Goal: Task Accomplishment & Management: Use online tool/utility

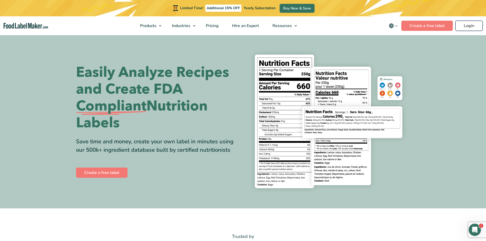
click at [464, 26] on link "Login" at bounding box center [469, 26] width 27 height 10
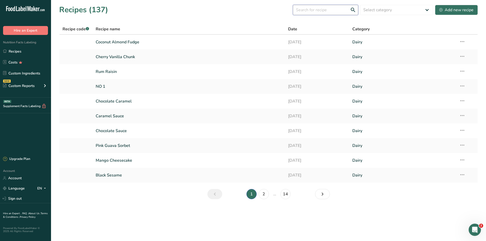
click at [314, 9] on input "text" at bounding box center [325, 10] width 65 height 10
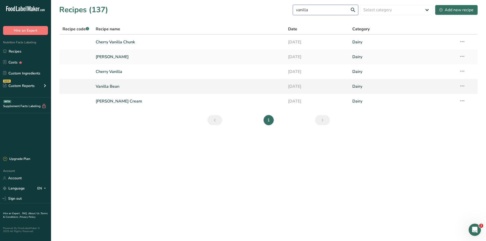
type input "vanilla"
click at [240, 88] on link "Vanilla Bean" at bounding box center [189, 86] width 187 height 11
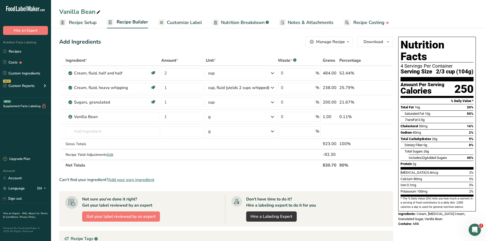
click at [76, 21] on span "Recipe Setup" at bounding box center [83, 22] width 28 height 7
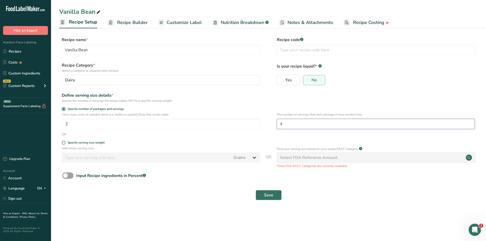
drag, startPoint x: 284, startPoint y: 122, endPoint x: 280, endPoint y: 123, distance: 4.4
click at [280, 123] on input "4" at bounding box center [376, 124] width 198 height 10
type input "3"
click at [266, 197] on span "Save" at bounding box center [268, 195] width 9 height 6
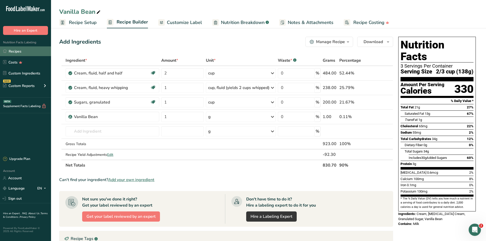
click at [22, 51] on link "Recipes" at bounding box center [25, 51] width 51 height 10
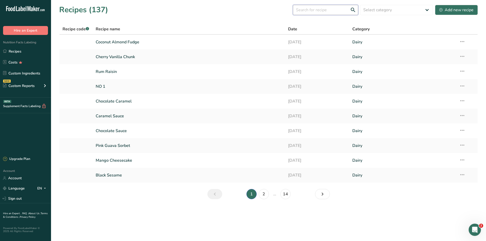
click at [339, 11] on input "text" at bounding box center [325, 10] width 65 height 10
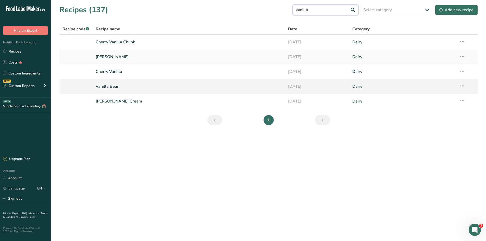
type input "vanilla"
click at [233, 88] on link "Vanilla Bean" at bounding box center [189, 86] width 187 height 11
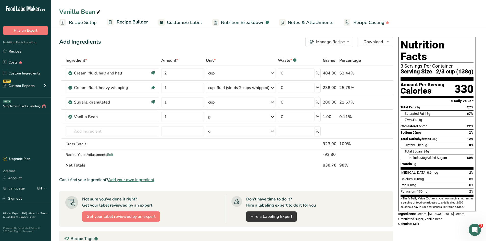
click at [83, 24] on span "Recipe Setup" at bounding box center [83, 22] width 28 height 7
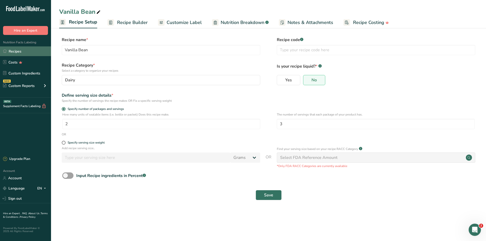
click at [13, 53] on link "Recipes" at bounding box center [25, 51] width 51 height 10
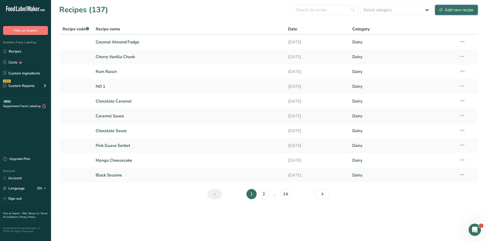
click at [455, 12] on div "Add new recipe" at bounding box center [457, 10] width 34 height 6
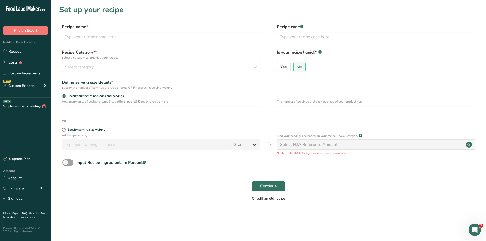
click at [254, 199] on link "Or edit an old recipe" at bounding box center [268, 198] width 33 height 5
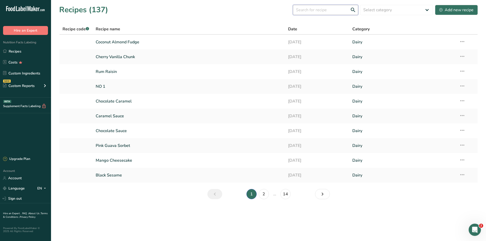
click at [314, 8] on input "text" at bounding box center [325, 10] width 65 height 10
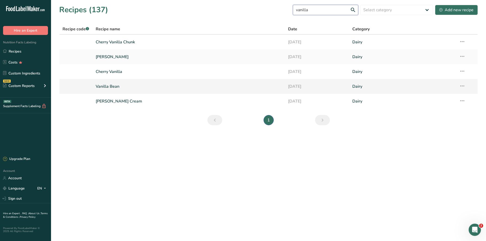
type input "vanilla"
click at [137, 87] on link "Vanilla Bean" at bounding box center [189, 86] width 187 height 11
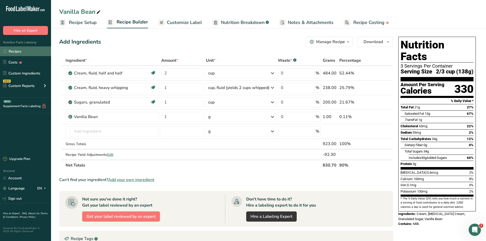
click at [15, 52] on link "Recipes" at bounding box center [25, 51] width 51 height 10
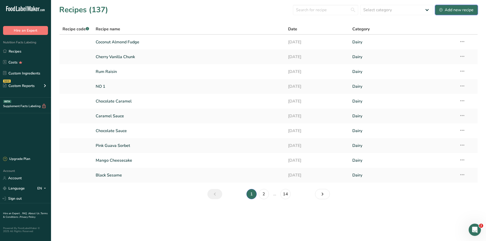
click at [463, 8] on div "Add new recipe" at bounding box center [457, 10] width 34 height 6
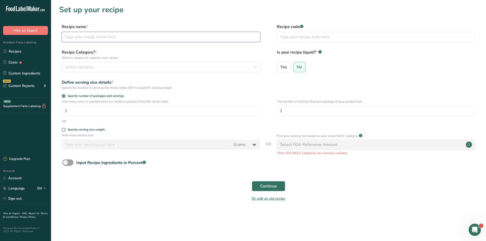
click at [115, 38] on input "text" at bounding box center [161, 37] width 199 height 10
type input "Vanilla Chunk"
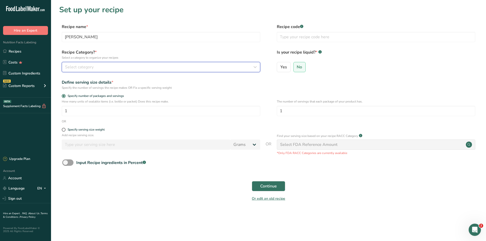
click at [107, 69] on div "Select category" at bounding box center [159, 67] width 189 height 6
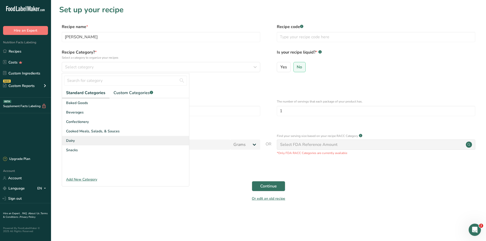
click at [78, 138] on div "Dairy" at bounding box center [125, 140] width 127 height 9
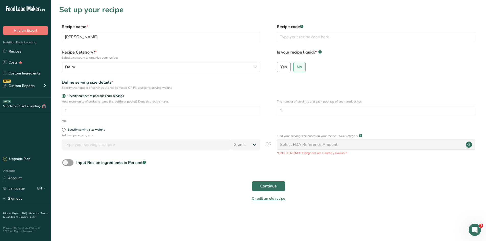
click at [289, 67] on label "Yes" at bounding box center [284, 67] width 14 height 10
click at [281, 67] on input "Yes" at bounding box center [278, 66] width 3 height 3
radio input "true"
radio input "false"
select select "22"
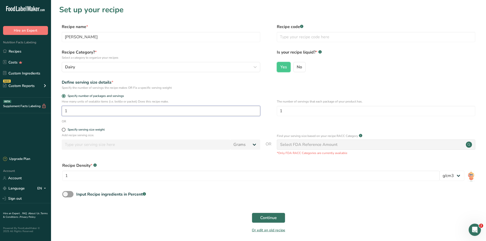
click at [94, 112] on input "1" at bounding box center [161, 111] width 199 height 10
type input "10"
type input "3"
click at [269, 217] on span "Continue" at bounding box center [268, 218] width 17 height 6
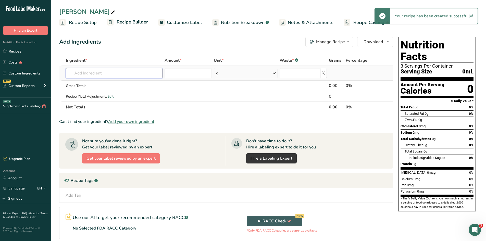
click at [80, 74] on input "text" at bounding box center [114, 73] width 97 height 10
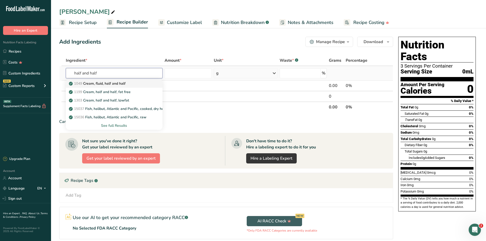
type input "half and half"
click at [94, 83] on p "1049 Cream, fluid, half and half" at bounding box center [98, 83] width 56 height 5
type input "Cream, fluid, half and half"
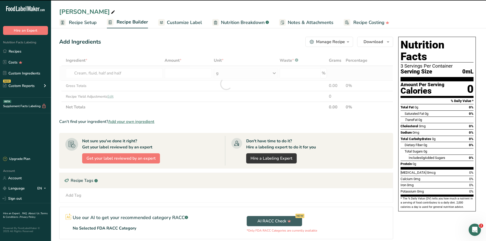
type input "0"
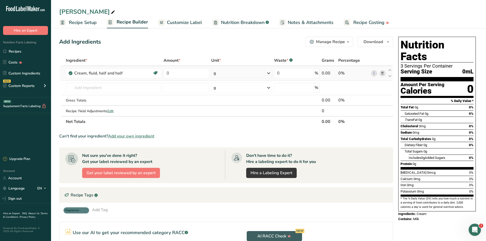
click at [224, 72] on div "g" at bounding box center [241, 73] width 61 height 10
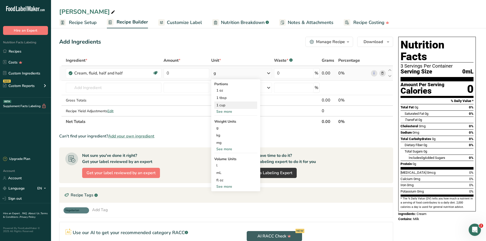
click at [222, 104] on div "1 cup" at bounding box center [236, 105] width 43 height 7
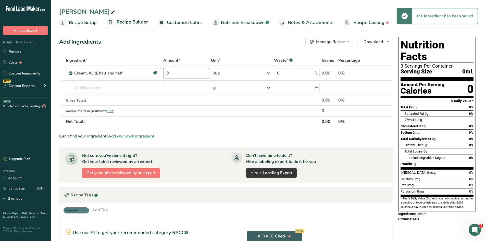
drag, startPoint x: 174, startPoint y: 73, endPoint x: 157, endPoint y: 73, distance: 17.6
click at [157, 73] on tr "Cream, fluid, half and half Gluten free Vegetarian Soy free 0 cup Portions 1 oz…" at bounding box center [227, 73] width 334 height 15
type input "8"
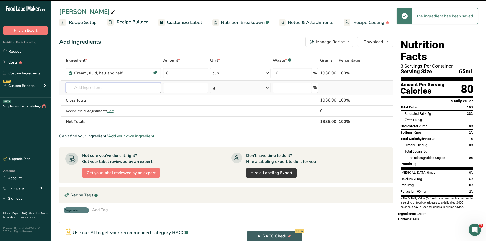
click at [107, 88] on input "text" at bounding box center [113, 88] width 95 height 10
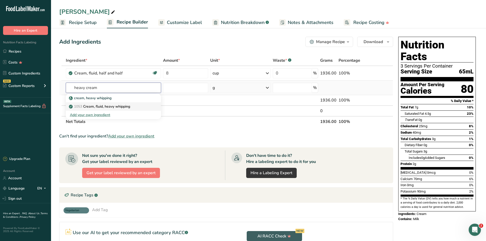
type input "heavy cream"
click at [101, 106] on p "1053 Cream, fluid, heavy whipping" at bounding box center [100, 106] width 60 height 5
type input "Cream, fluid, heavy whipping"
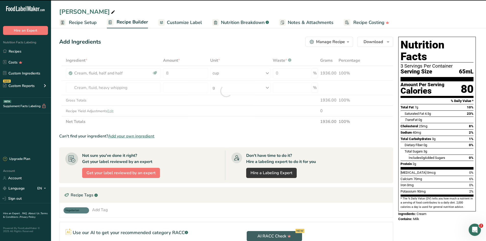
type input "0"
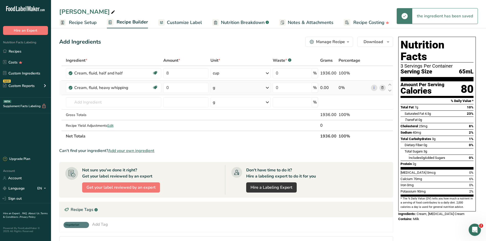
click at [229, 88] on div "g" at bounding box center [241, 88] width 60 height 10
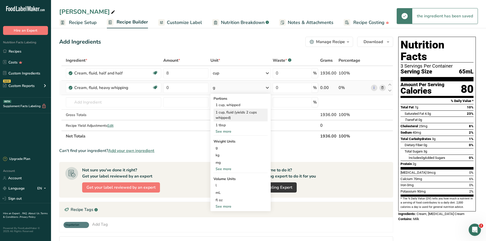
click at [228, 112] on div "1 cup, fluid (yields 2 cups whipped)" at bounding box center [241, 115] width 54 height 13
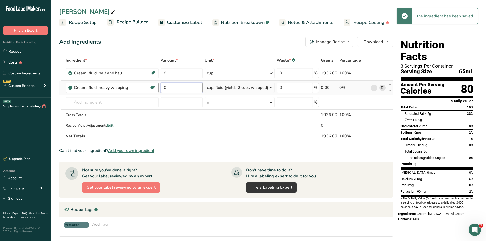
drag, startPoint x: 167, startPoint y: 88, endPoint x: 155, endPoint y: 88, distance: 11.7
click at [155, 88] on tr "Cream, fluid, heavy whipping Gluten free Vegetarian Soy free 0 cup, fluid (yiel…" at bounding box center [227, 88] width 334 height 15
type input "4"
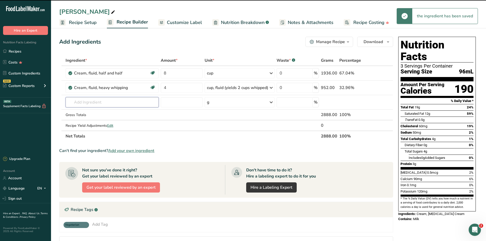
click at [94, 101] on input "text" at bounding box center [112, 102] width 93 height 10
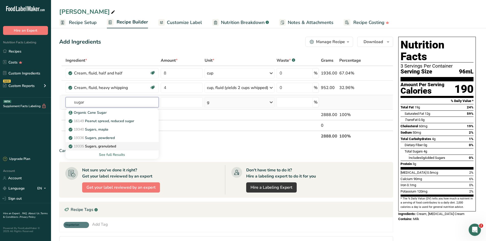
type input "sugar"
click at [99, 144] on p "19335 Sugars, granulated" at bounding box center [93, 146] width 46 height 5
type input "Sugars, granulated"
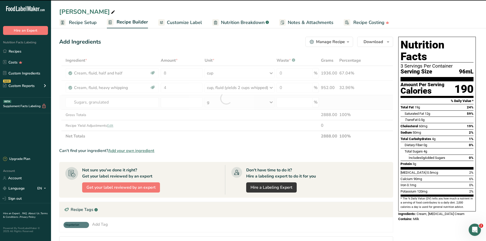
type input "0"
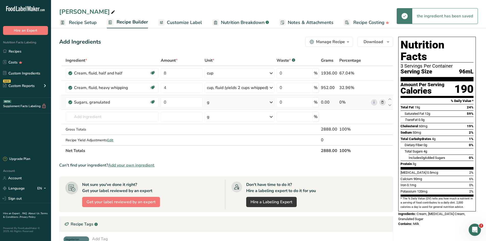
click at [219, 104] on div "g" at bounding box center [240, 102] width 70 height 10
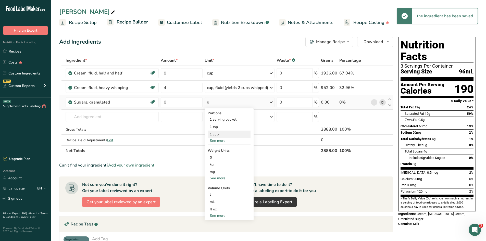
click at [216, 137] on div "1 cup" at bounding box center [229, 134] width 43 height 7
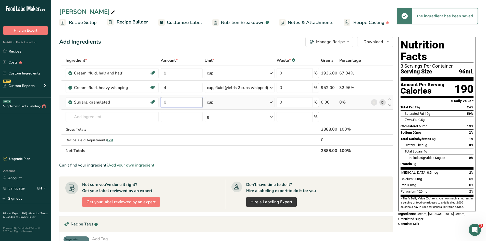
drag, startPoint x: 167, startPoint y: 102, endPoint x: 160, endPoint y: 102, distance: 6.9
click at [160, 102] on td "0" at bounding box center [182, 102] width 44 height 15
type input "4"
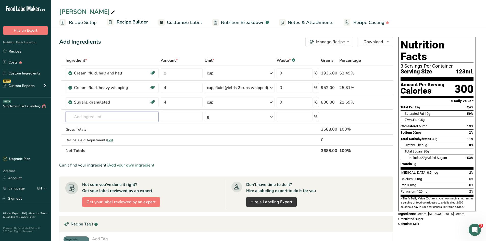
click at [114, 116] on input "text" at bounding box center [112, 117] width 93 height 10
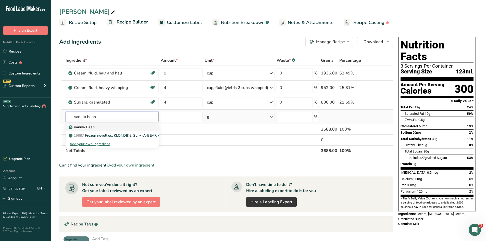
type input "vanilla bean"
click at [97, 127] on div "Vanilla Bean" at bounding box center [108, 127] width 77 height 5
type input "Vanilla Bean"
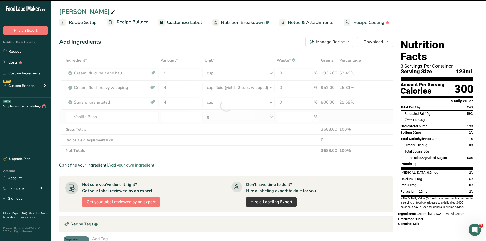
type input "0"
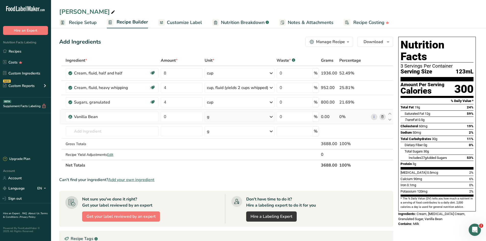
click at [218, 116] on div "g" at bounding box center [240, 117] width 70 height 10
click at [174, 118] on input "0" at bounding box center [182, 117] width 42 height 10
type input "90"
click at [110, 132] on input "text" at bounding box center [112, 131] width 93 height 10
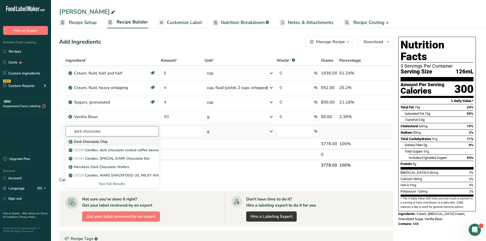
type input "dark chocolate"
click at [102, 141] on p "Dark Chocolate Chip" at bounding box center [89, 141] width 38 height 5
type input "Dark Chocolate Chip"
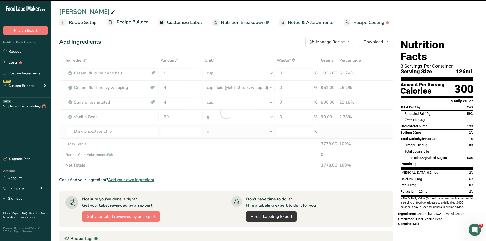
type input "0"
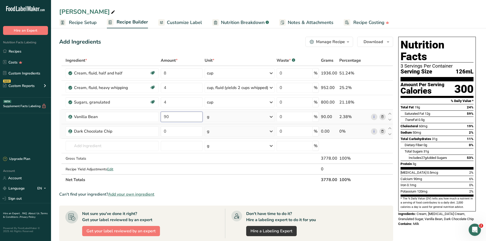
drag, startPoint x: 171, startPoint y: 118, endPoint x: 160, endPoint y: 118, distance: 11.5
click at [160, 118] on td "90" at bounding box center [182, 117] width 44 height 15
type input "100"
drag, startPoint x: 174, startPoint y: 132, endPoint x: 162, endPoint y: 133, distance: 11.5
click at [162, 133] on input "0" at bounding box center [182, 131] width 42 height 10
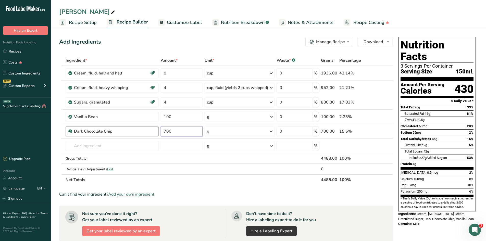
drag, startPoint x: 177, startPoint y: 133, endPoint x: 156, endPoint y: 133, distance: 20.9
click at [156, 133] on tr "Dark Chocolate Chip 700 g Weight Units g kg mg See more Volume Units l Volume u…" at bounding box center [227, 131] width 334 height 15
type input "650"
click at [113, 170] on span "Edit" at bounding box center [110, 169] width 6 height 5
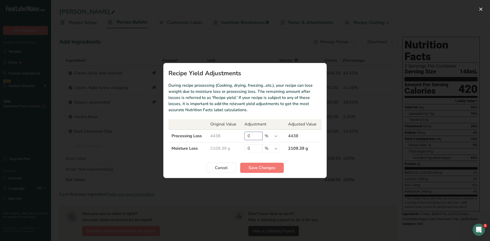
click at [249, 136] on input "0" at bounding box center [254, 136] width 18 height 8
type input "10"
click at [248, 166] on button "Save Changes" at bounding box center [262, 168] width 44 height 10
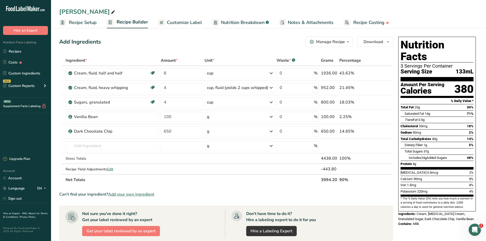
click at [175, 22] on span "Customize Label" at bounding box center [184, 22] width 35 height 7
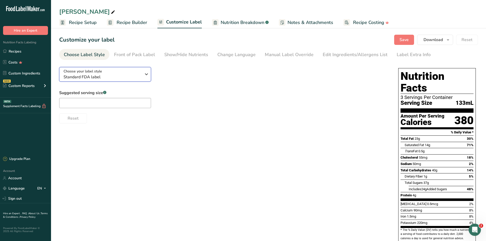
click at [106, 76] on span "Standard FDA label" at bounding box center [103, 77] width 78 height 6
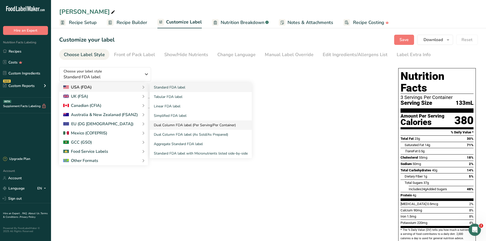
click at [177, 123] on link "Dual Column FDA label (Per Serving/Per Container)" at bounding box center [201, 125] width 102 height 9
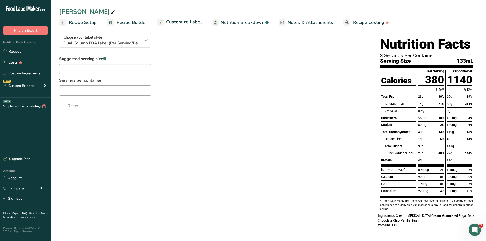
scroll to position [53, 0]
drag, startPoint x: 421, startPoint y: 221, endPoint x: 398, endPoint y: 216, distance: 23.4
click at [398, 216] on div "Ingredients: Cream, Whipping Cream, Granulated Sugar, Dark Chocolate Chip, Vani…" at bounding box center [427, 219] width 98 height 10
copy span "Cream, Whipping Cream, Granulated Sugar, Dark Chocolate Chip, Vanilla Bean"
click at [88, 24] on span "Recipe Setup" at bounding box center [83, 22] width 28 height 7
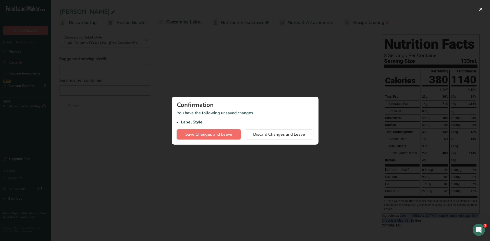
click at [207, 133] on span "Save Changes and Leave" at bounding box center [208, 135] width 47 height 6
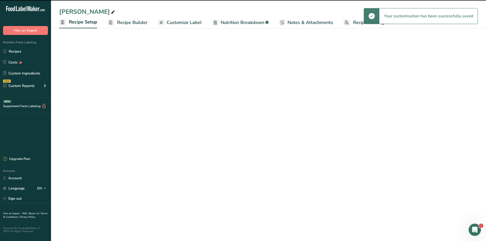
select select "22"
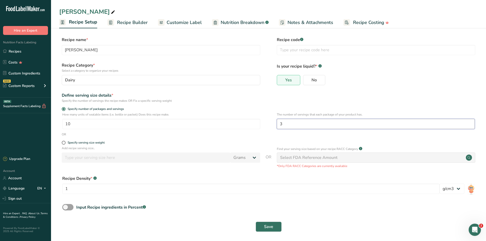
drag, startPoint x: 284, startPoint y: 125, endPoint x: 280, endPoint y: 125, distance: 3.3
click at [280, 125] on input "3" at bounding box center [376, 124] width 198 height 10
type input "4"
click at [272, 225] on span "Save" at bounding box center [268, 227] width 9 height 6
